Goal: Understand process/instructions

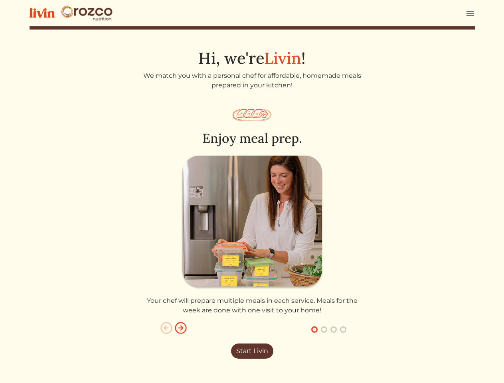
click at [252, 191] on img at bounding box center [252, 223] width 143 height 134
click at [470, 13] on img at bounding box center [470, 13] width 10 height 10
click at [166, 328] on img "button" at bounding box center [166, 327] width 13 height 13
click at [181, 328] on img "button" at bounding box center [180, 327] width 13 height 13
click at [314, 329] on button "button" at bounding box center [314, 330] width 10 height 10
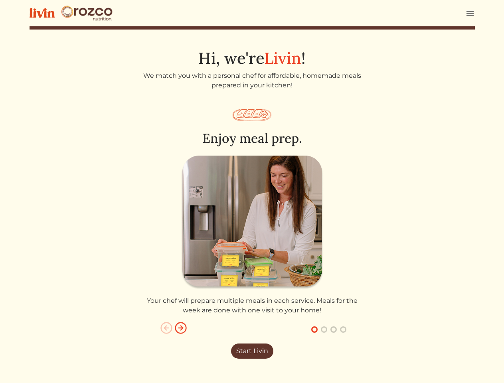
click at [324, 329] on button "button" at bounding box center [324, 330] width 10 height 10
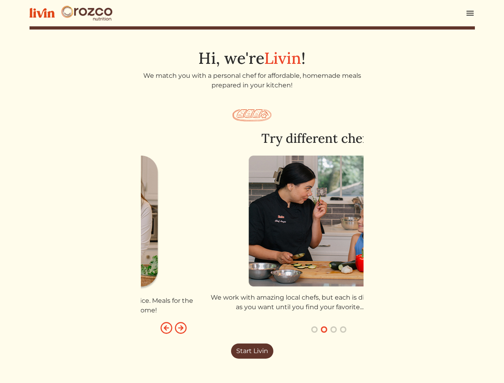
click at [333, 329] on button "button" at bounding box center [334, 330] width 10 height 10
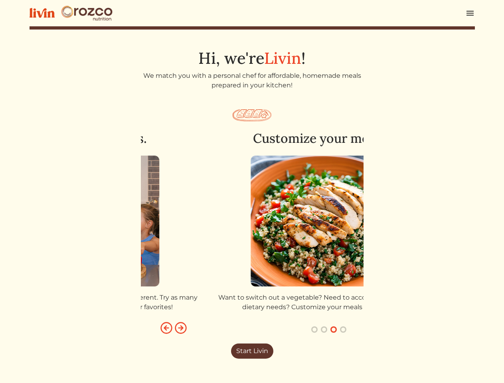
click at [343, 329] on button "button" at bounding box center [343, 330] width 10 height 10
